Goal: Task Accomplishment & Management: Complete application form

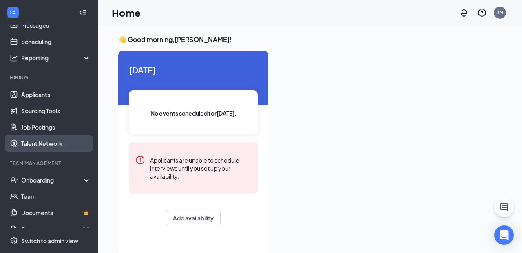
scroll to position [31, 0]
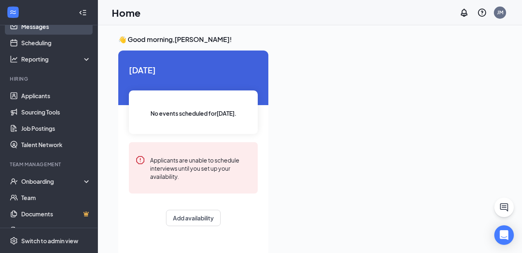
click at [56, 30] on link "Messages" at bounding box center [56, 26] width 70 height 16
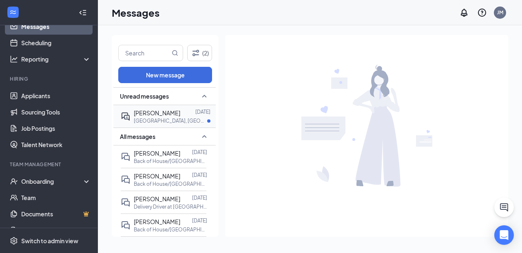
click at [146, 122] on p "[GEOGRAPHIC_DATA], [GEOGRAPHIC_DATA] on [PERSON_NAME][GEOGRAPHIC_DATA] at [GEOG…" at bounding box center [170, 121] width 73 height 7
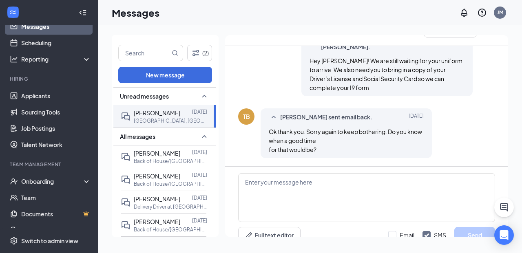
scroll to position [251, 0]
click at [306, 173] on textarea at bounding box center [366, 197] width 257 height 49
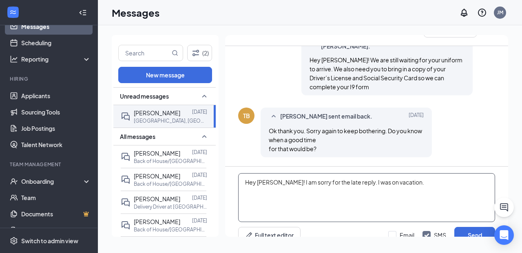
click at [339, 173] on textarea "Hey [PERSON_NAME]! I am sorry for the late reply. I was on vacation." at bounding box center [366, 197] width 257 height 49
click at [391, 173] on textarea "Hey [PERSON_NAME]! I am sorry for the late reply - I was on vacation." at bounding box center [366, 197] width 257 height 49
click at [273, 179] on textarea "Hey [PERSON_NAME]! I am sorry for the late reply - I was on vacation. We still …" at bounding box center [366, 197] width 257 height 49
click at [318, 183] on textarea "Hey [PERSON_NAME]! I am sorry for the late reply - I was on vacation. We still …" at bounding box center [366, 197] width 257 height 49
click at [275, 180] on textarea "Hey [PERSON_NAME]! I am sorry for the late reply - I was on vacation. We still …" at bounding box center [366, 197] width 257 height 49
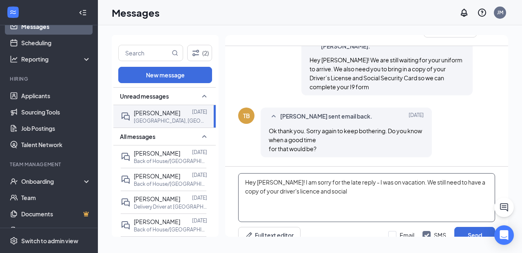
click at [269, 180] on textarea "Hey [PERSON_NAME]! I am sorry for the late reply - I was on vacation. We still …" at bounding box center [366, 197] width 257 height 49
click at [276, 180] on textarea "Hey [PERSON_NAME]! I am sorry for the late reply - I was on vacation. We still …" at bounding box center [366, 197] width 257 height 49
click at [290, 180] on textarea "Hey [PERSON_NAME]! I am sorry for the late reply - I was on vacation. We still …" at bounding box center [366, 197] width 257 height 49
click at [275, 180] on textarea "Hey [PERSON_NAME]! I am sorry for the late reply - I was on vacation. We still …" at bounding box center [366, 197] width 257 height 49
click at [330, 183] on textarea "Hey [PERSON_NAME]! I am sorry for the late reply - I was on vacation. We still …" at bounding box center [366, 197] width 257 height 49
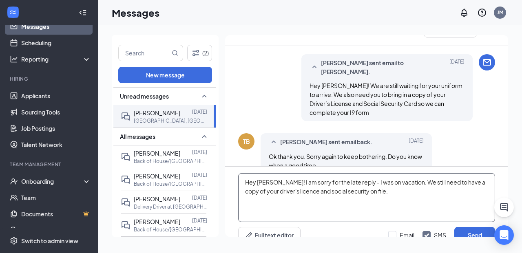
scroll to position [226, 0]
click at [283, 179] on textarea "Hey [PERSON_NAME]! I am sorry for the late reply - I was on vacation. We still …" at bounding box center [366, 197] width 257 height 49
click at [365, 185] on textarea "Hey [PERSON_NAME]! I am sorry for the late reply - I was on vacation. We still …" at bounding box center [366, 197] width 257 height 49
type textarea "Hey [PERSON_NAME]! I am sorry for the late reply - I was on vacation. We still …"
click at [471, 227] on button "Send" at bounding box center [475, 235] width 41 height 16
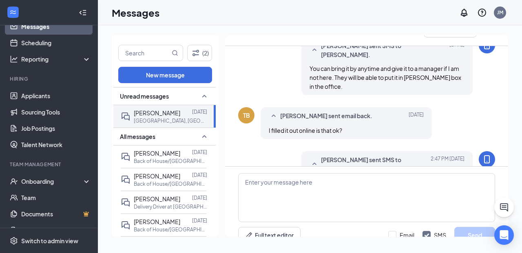
scroll to position [384, 0]
click at [35, 181] on div "Onboarding" at bounding box center [52, 182] width 63 height 8
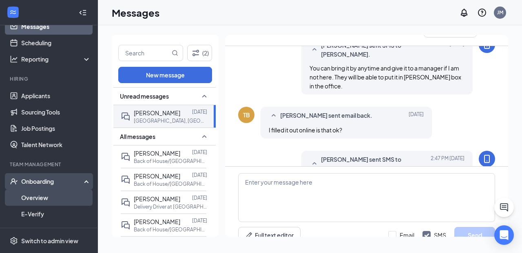
click at [34, 195] on link "Overview" at bounding box center [56, 198] width 70 height 16
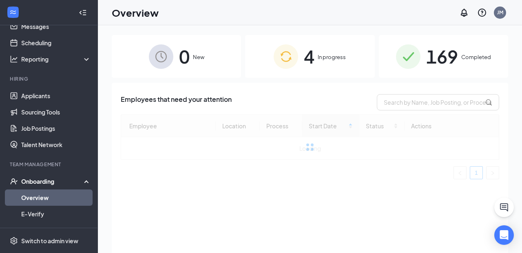
click at [255, 64] on div "4 In progress" at bounding box center [309, 56] width 129 height 43
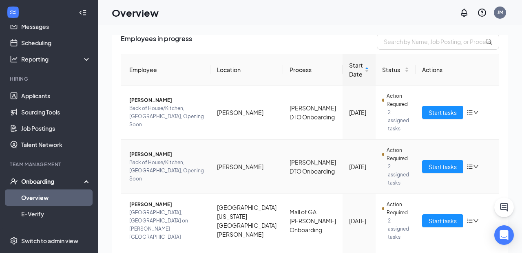
scroll to position [61, 0]
click at [429, 162] on span "Start tasks" at bounding box center [443, 166] width 28 height 9
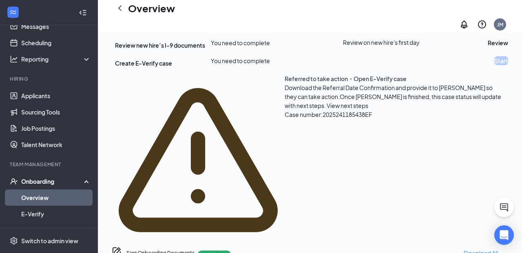
scroll to position [205, 0]
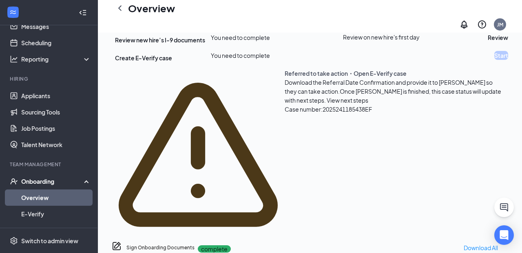
click at [327, 104] on span "View next steps" at bounding box center [348, 100] width 42 height 7
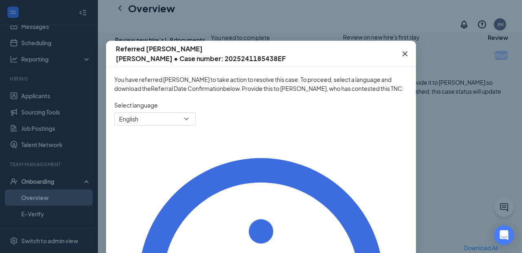
click at [408, 53] on icon "Cross" at bounding box center [405, 54] width 10 height 10
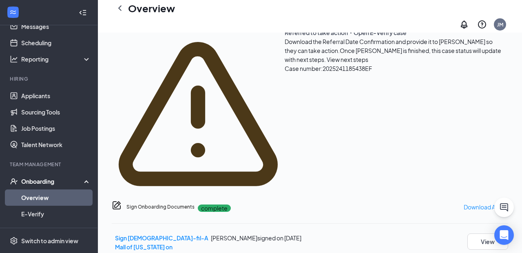
scroll to position [242, 0]
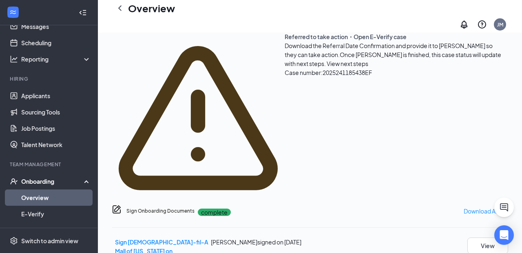
click at [327, 67] on span "View next steps" at bounding box center [348, 63] width 42 height 7
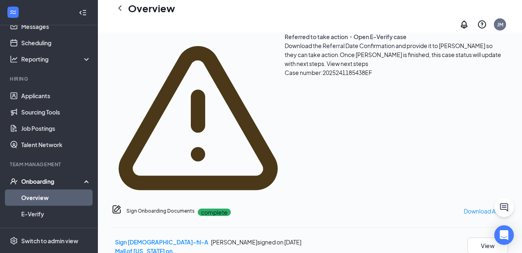
click at [488, 5] on button "Review" at bounding box center [498, 0] width 20 height 9
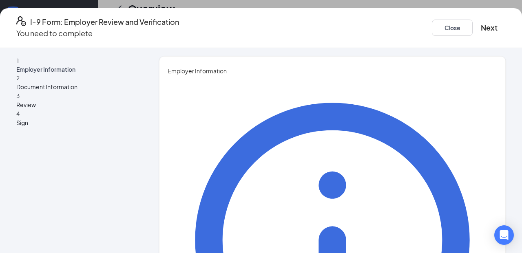
type input "[PERSON_NAME]"
type input "Director of HR"
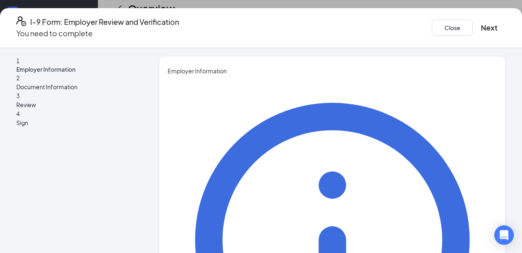
type input "[EMAIL_ADDRESS][PERSON_NAME][DOMAIN_NAME]"
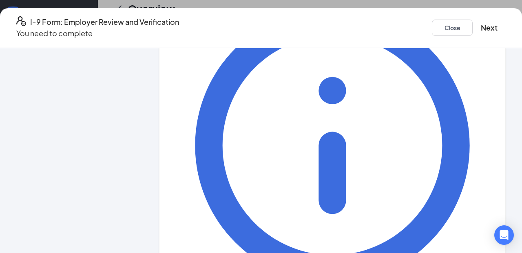
scroll to position [97, 0]
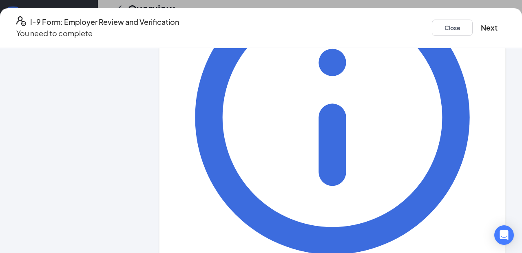
type input "6789263477"
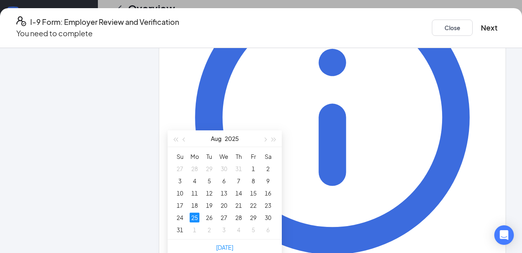
scroll to position [339, 0]
click at [266, 140] on span "button" at bounding box center [265, 139] width 4 height 4
click at [196, 192] on div "15" at bounding box center [195, 193] width 10 height 10
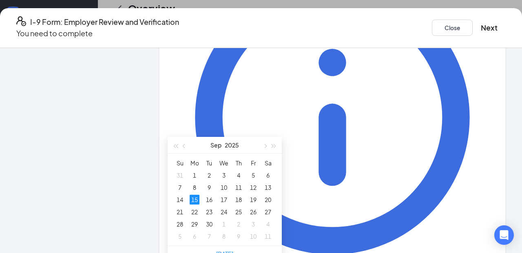
scroll to position [431, 0]
type input "[DATE]"
click at [194, 208] on div "22" at bounding box center [195, 211] width 10 height 10
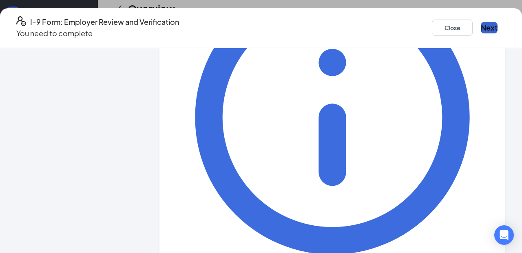
click at [481, 28] on button "Next" at bounding box center [489, 27] width 17 height 11
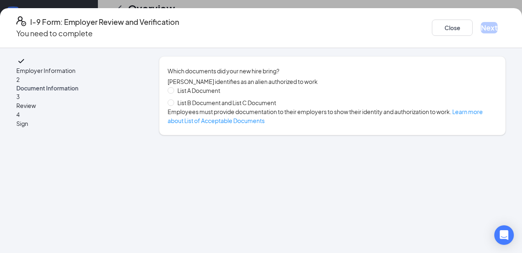
scroll to position [0, 0]
click at [235, 107] on span "List B Document and List C Document" at bounding box center [226, 102] width 105 height 9
click at [173, 105] on input "List B Document and List C Document" at bounding box center [171, 103] width 6 height 6
radio input "true"
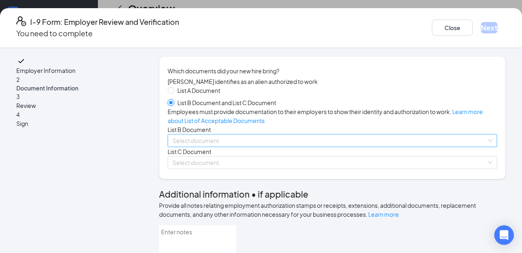
click at [210, 147] on span at bounding box center [330, 141] width 314 height 12
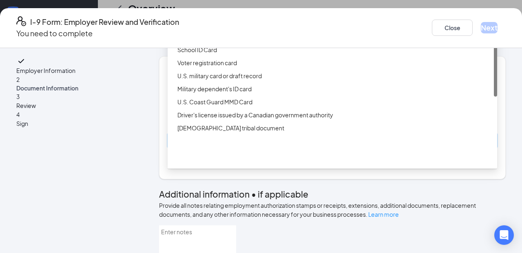
click at [218, 28] on div "Driver’s License issued by U.S State or outlying US possession" at bounding box center [335, 23] width 315 height 9
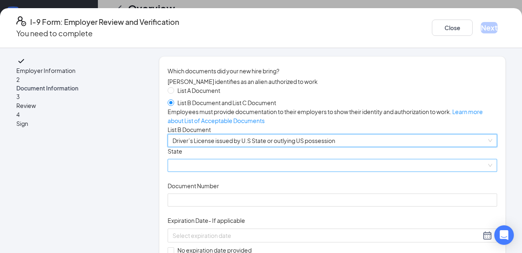
click at [198, 172] on span at bounding box center [333, 166] width 320 height 12
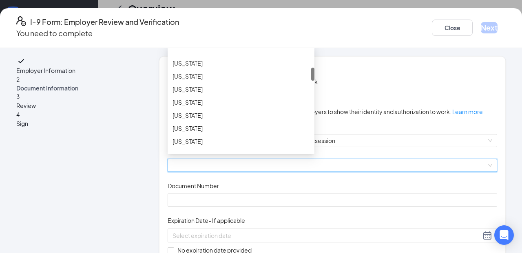
scroll to position [153, 0]
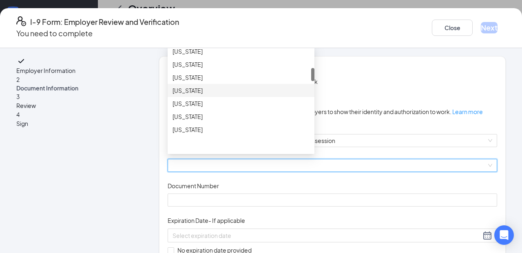
click at [209, 95] on div "[US_STATE]" at bounding box center [241, 90] width 137 height 9
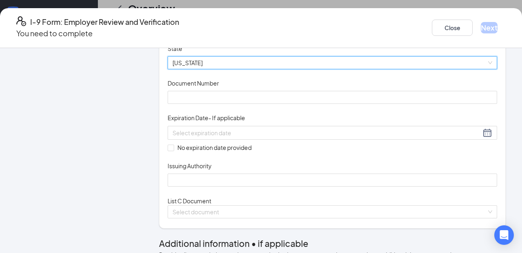
scroll to position [104, 0]
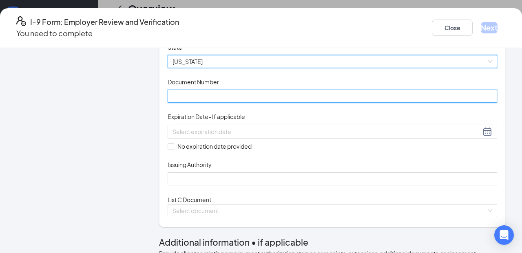
click at [202, 103] on input "Document Number" at bounding box center [333, 96] width 330 height 13
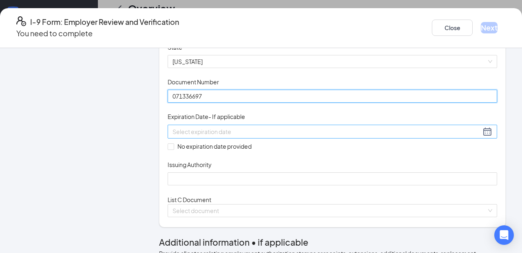
type input "071336697"
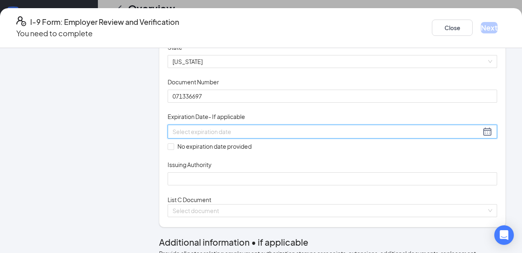
click at [200, 136] on input at bounding box center [327, 131] width 309 height 9
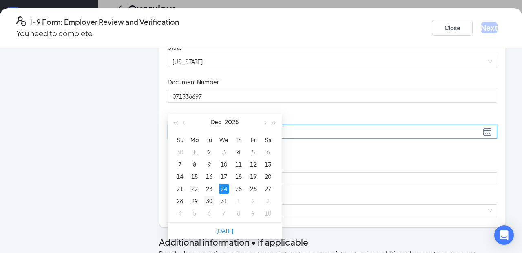
scroll to position [521, 0]
click at [223, 184] on div "24" at bounding box center [224, 189] width 10 height 10
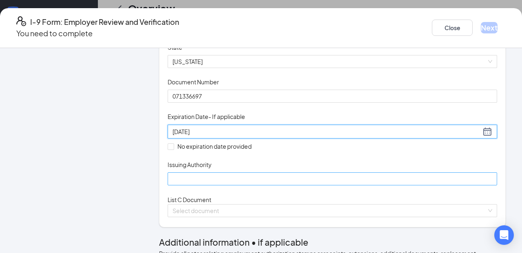
type input "[DATE]"
click at [211, 186] on input "Issuing Authority" at bounding box center [333, 179] width 330 height 13
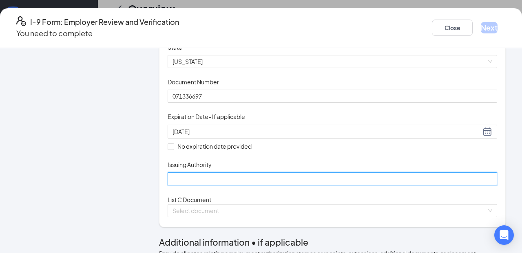
type input "GA"
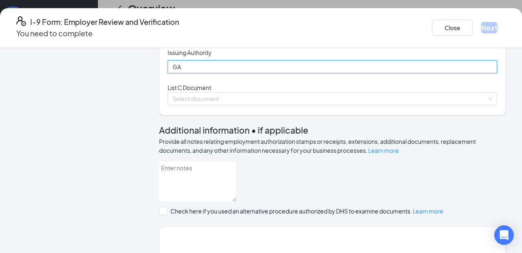
scroll to position [221, 0]
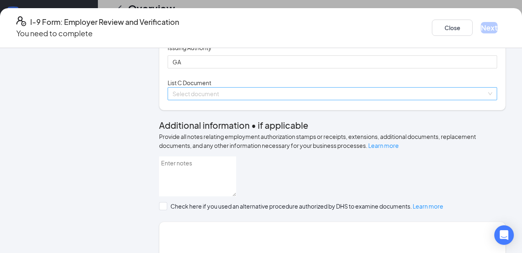
click at [223, 100] on input "search" at bounding box center [330, 94] width 314 height 12
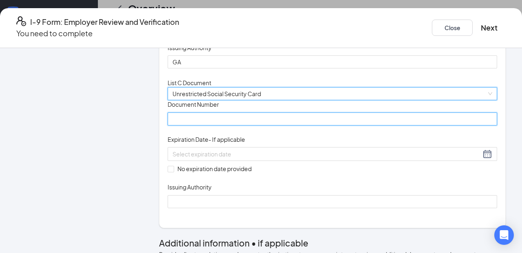
click at [207, 126] on input "Document Number" at bounding box center [333, 119] width 330 height 13
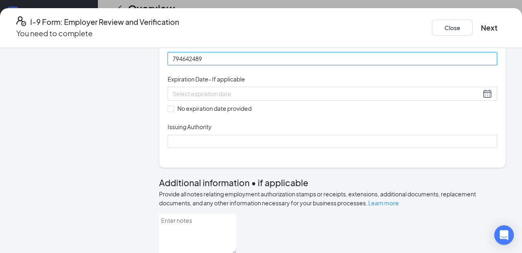
scroll to position [283, 0]
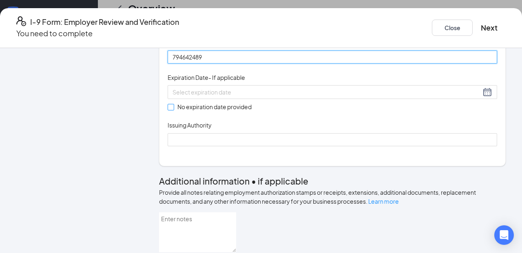
type input "794642489"
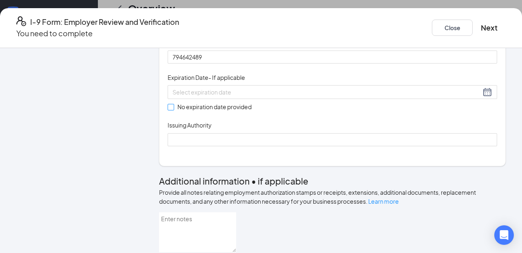
click at [193, 111] on span "No expiration date provided" at bounding box center [214, 106] width 81 height 9
click at [173, 110] on input "No expiration date provided" at bounding box center [171, 107] width 6 height 6
checkbox input "true"
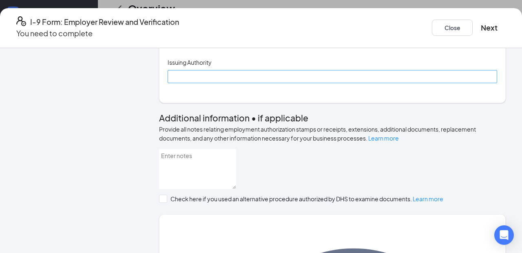
scroll to position [348, 0]
click at [195, 83] on input "Issuing Authority" at bounding box center [333, 76] width 330 height 13
type input "Social Security"
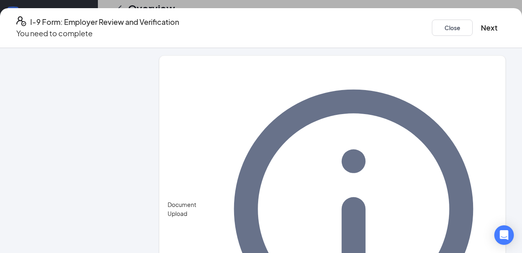
scroll to position [506, 0]
click at [442, 44] on link "Learn more" at bounding box center [428, 40] width 31 height 7
click at [481, 27] on button "Next" at bounding box center [489, 27] width 17 height 11
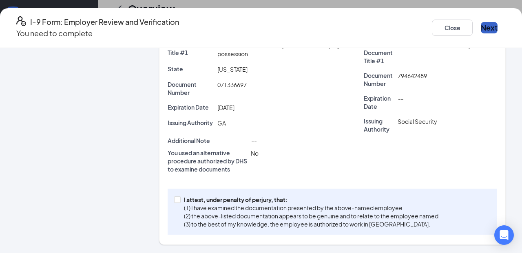
scroll to position [255, 0]
click at [217, 203] on p "I attest, under penalty of perjury, that:" at bounding box center [311, 200] width 255 height 8
click at [180, 202] on input "I attest, under penalty of [PERSON_NAME], that: (1) I have examined the documen…" at bounding box center [177, 200] width 6 height 6
checkbox input "true"
click at [481, 23] on button "Next" at bounding box center [489, 27] width 17 height 11
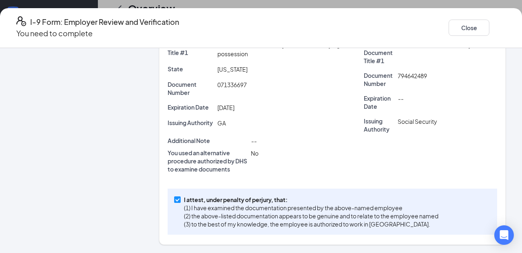
click at [498, 28] on button "button" at bounding box center [498, 28] width 0 height 0
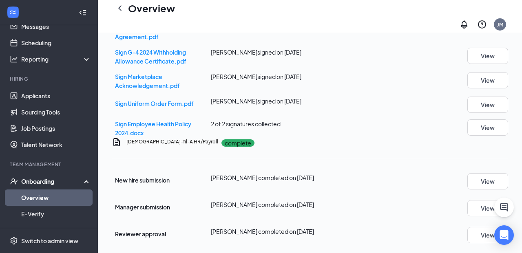
scroll to position [210, 0]
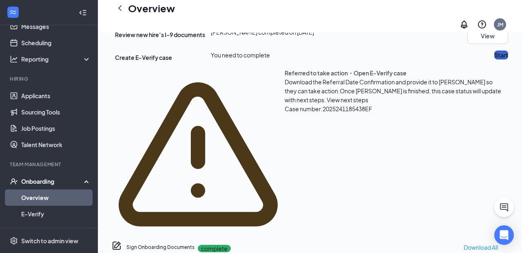
click at [495, 60] on button "Start" at bounding box center [502, 55] width 14 height 9
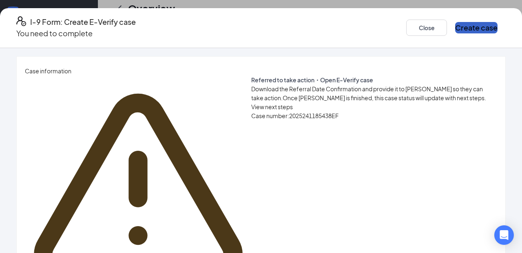
click at [457, 27] on button "Create case" at bounding box center [476, 27] width 42 height 11
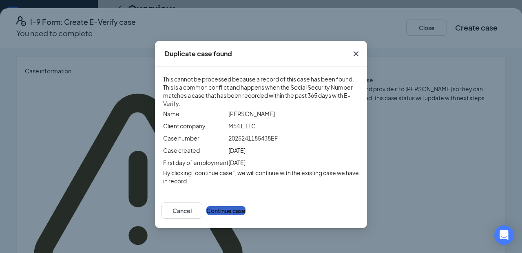
click at [246, 215] on button "Continue case" at bounding box center [225, 210] width 39 height 9
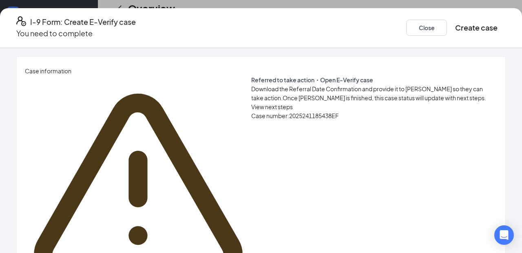
click at [251, 103] on span "View next steps" at bounding box center [272, 106] width 42 height 7
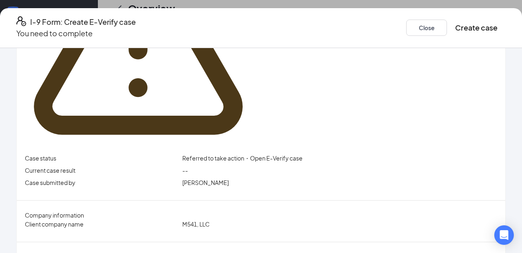
scroll to position [0, 0]
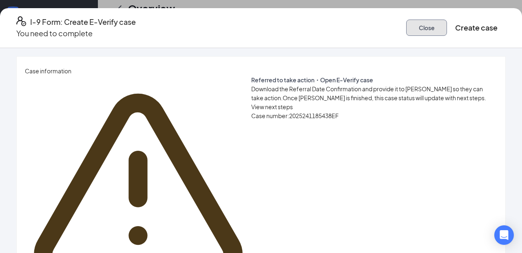
click at [413, 23] on button "Close" at bounding box center [426, 28] width 41 height 16
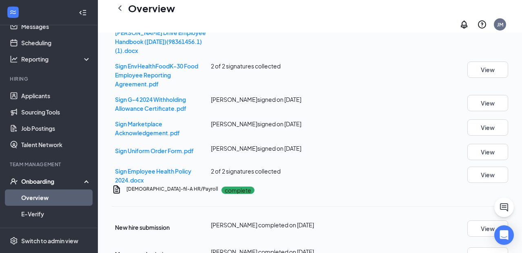
scroll to position [537, 0]
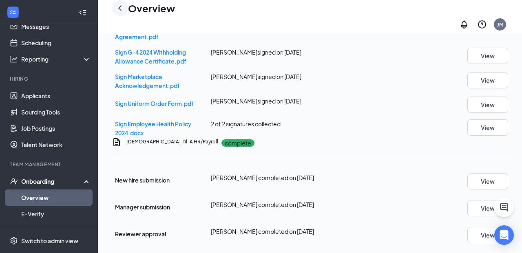
click at [119, 9] on icon "ChevronLeft" at bounding box center [120, 8] width 10 height 10
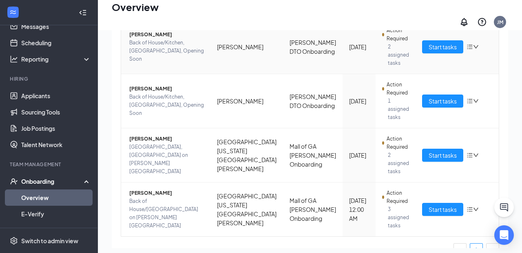
scroll to position [97, 0]
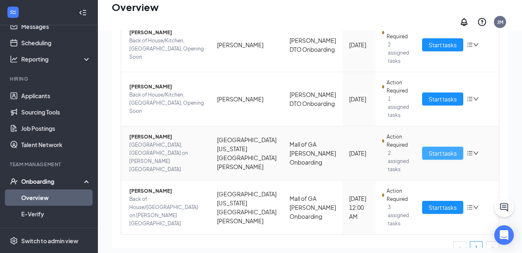
click at [429, 149] on span "Start tasks" at bounding box center [443, 153] width 28 height 9
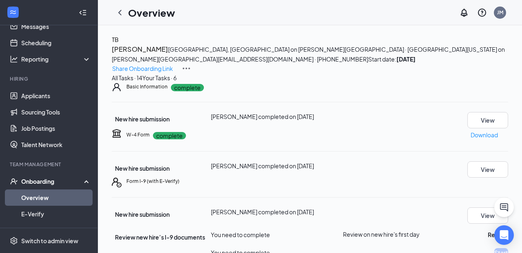
click at [120, 11] on icon "ChevronLeft" at bounding box center [119, 12] width 3 height 5
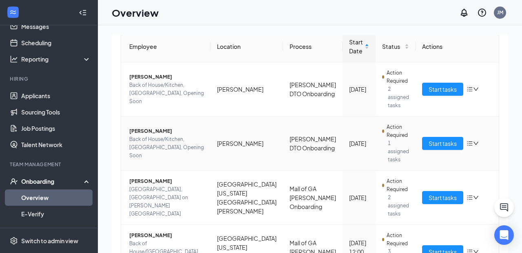
scroll to position [106, 0]
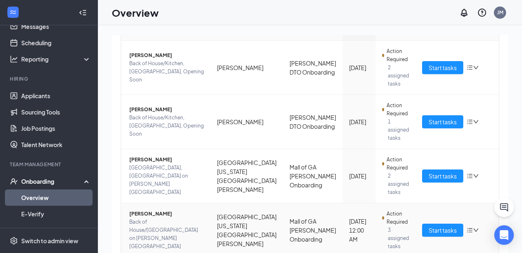
click at [418, 209] on td "Start tasks" at bounding box center [457, 231] width 83 height 54
click at [422, 224] on button "Start tasks" at bounding box center [442, 230] width 41 height 13
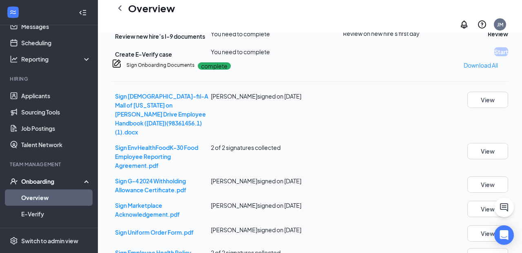
scroll to position [480, 0]
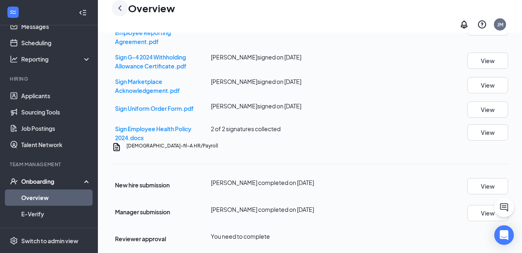
click at [120, 12] on icon "ChevronLeft" at bounding box center [120, 8] width 10 height 10
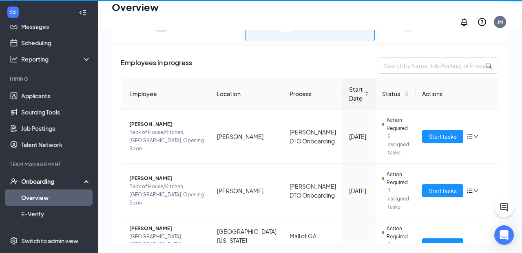
scroll to position [37, 0]
